Goal: Contribute content: Add original content to the website for others to see

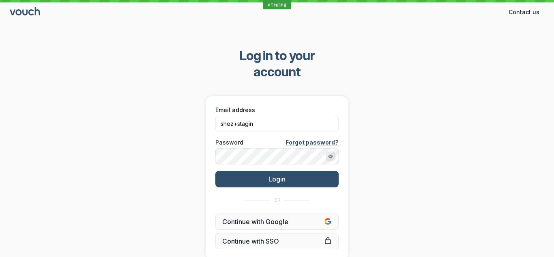
type input "[EMAIL_ADDRESS][DOMAIN_NAME]"
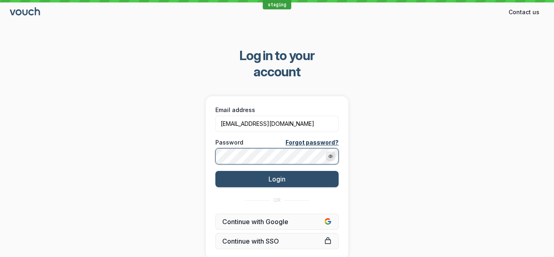
click at [215, 171] on button "Login" at bounding box center [276, 179] width 123 height 16
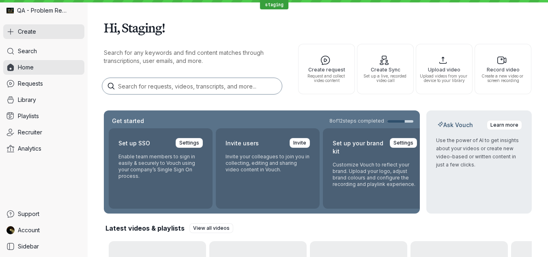
click at [26, 27] on button "Create" at bounding box center [43, 31] width 81 height 15
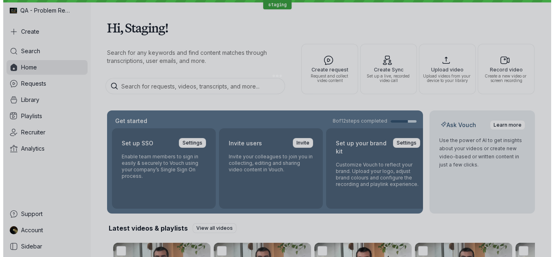
scroll to position [3, 0]
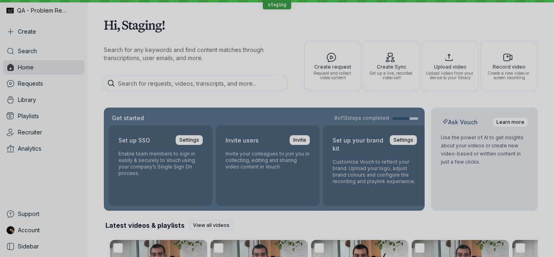
click at [383, 229] on div at bounding box center [277, 128] width 535 height 237
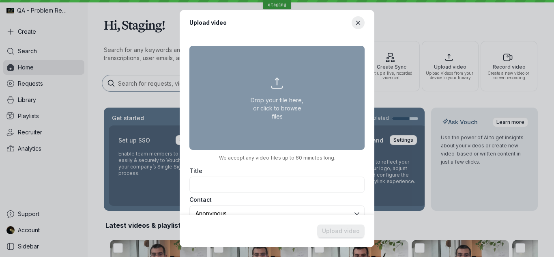
click at [282, 85] on button "Drop your file here, or click to browse files" at bounding box center [277, 98] width 175 height 104
click at [289, 98] on button "Drop your file here, or click to browse files" at bounding box center [277, 98] width 175 height 104
type input "C:\fakepath\UK - FUN COMES STANDARD.MOV"
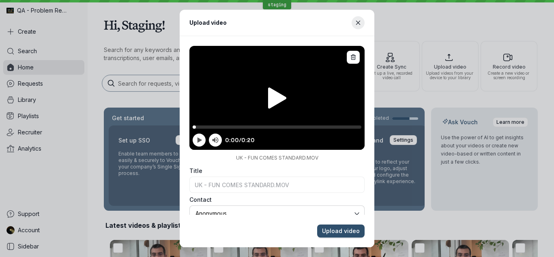
scroll to position [9, 0]
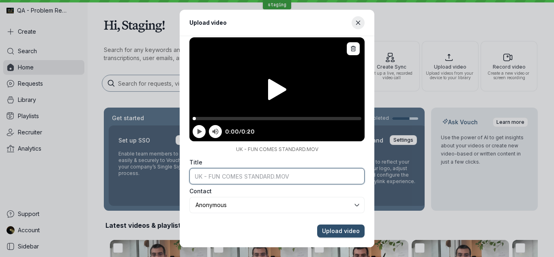
click at [270, 173] on input "Title" at bounding box center [277, 176] width 175 height 16
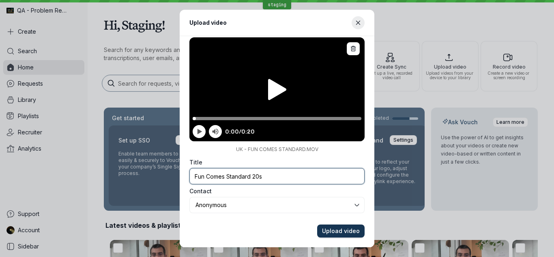
type input "Fun Comes Standard 20s"
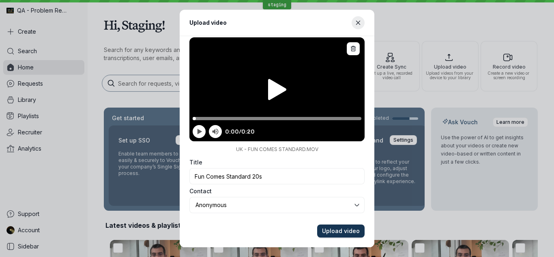
click at [325, 231] on span "Upload video" at bounding box center [341, 231] width 38 height 8
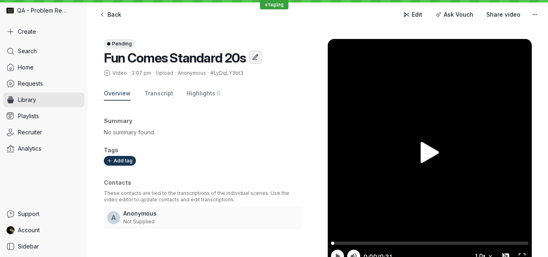
click at [253, 55] on icon "Edit title" at bounding box center [256, 57] width 8 height 8
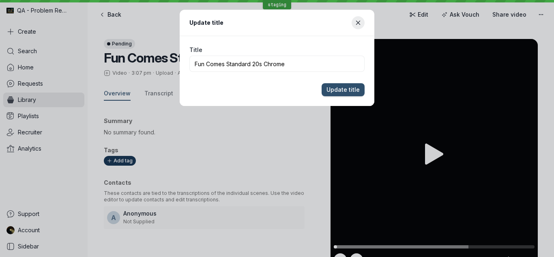
type input "Fun Comes Standard 20s Chrome"
click at [322, 83] on button "Update title" at bounding box center [343, 89] width 43 height 13
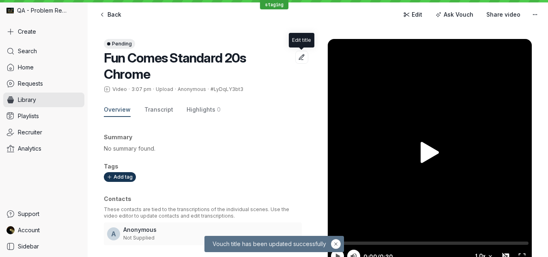
click at [433, 149] on icon at bounding box center [430, 152] width 18 height 21
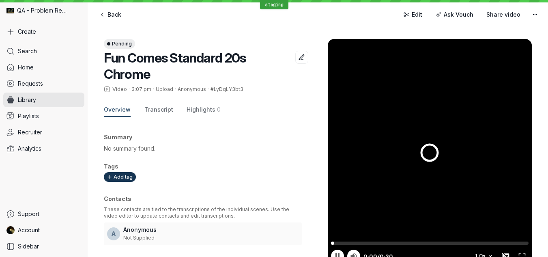
scroll to position [37, 0]
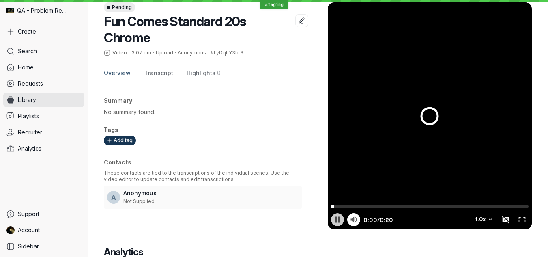
click at [339, 220] on icon at bounding box center [338, 220] width 4 height 6
click at [339, 220] on icon at bounding box center [338, 219] width 5 height 5
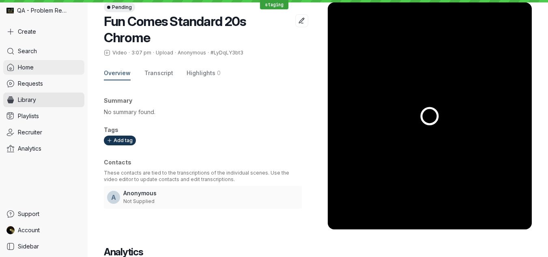
click at [21, 65] on span "Home" at bounding box center [26, 67] width 16 height 8
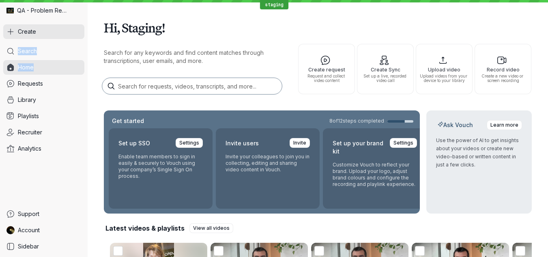
click at [34, 32] on div "Create Search Home Requests Library Playlists Recruiter Analytics Support Accou…" at bounding box center [43, 138] width 81 height 229
click at [305, 28] on h1 "Hi, Staging!" at bounding box center [318, 27] width 428 height 23
click at [0, 3] on aside "QA - Problem Reproduction Create Search Home Requests Library Playlists Recruit…" at bounding box center [44, 128] width 88 height 257
